Goal: Information Seeking & Learning: Find specific fact

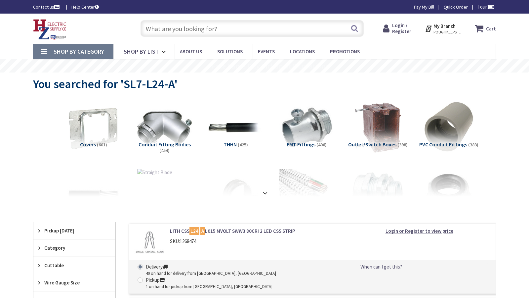
type input "[PERSON_NAME], [GEOGRAPHIC_DATA], [GEOGRAPHIC_DATA]"
